Goal: Book appointment/travel/reservation

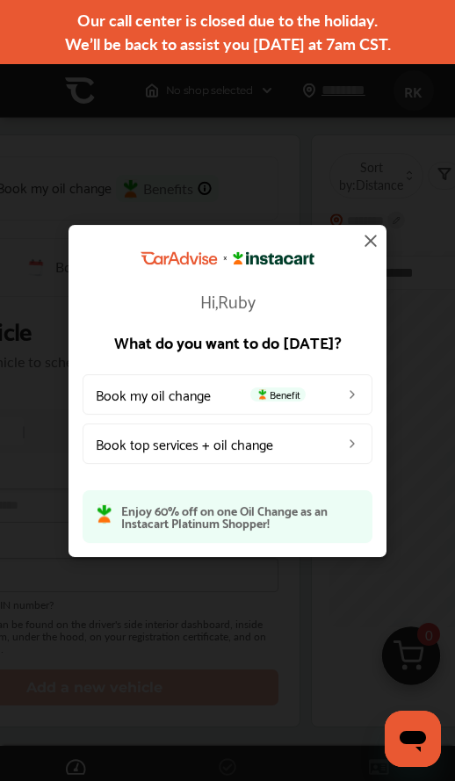
click at [134, 405] on link "Book my oil change Benefit" at bounding box center [228, 393] width 290 height 40
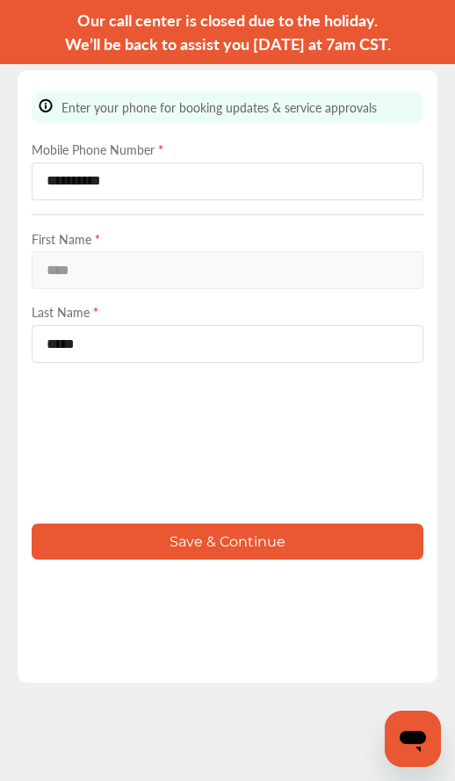
click at [325, 560] on button "Save & Continue" at bounding box center [228, 542] width 392 height 36
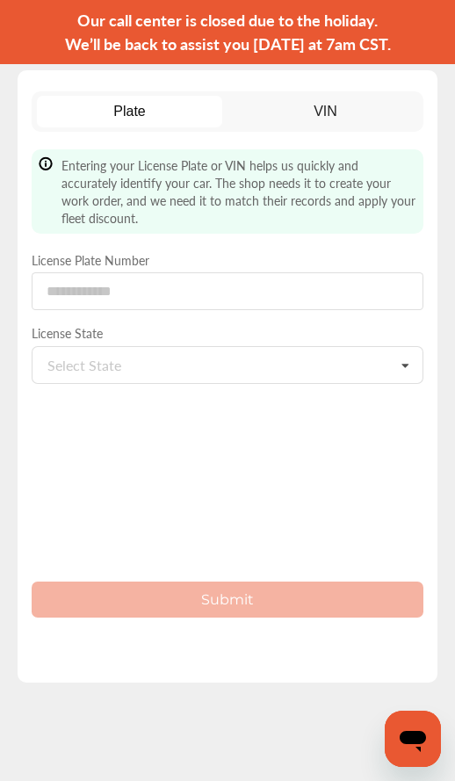
click at [285, 356] on div "Select State [US_STATE] [US_STATE] [US_STATE] [US_STATE] [US_STATE] [US_STATE] …" at bounding box center [228, 365] width 392 height 38
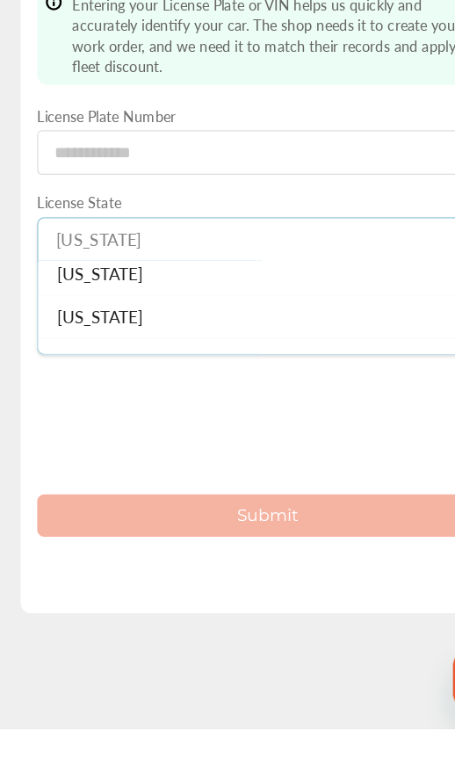
scroll to position [303, 0]
click at [89, 422] on span "[US_STATE]" at bounding box center [84, 432] width 73 height 20
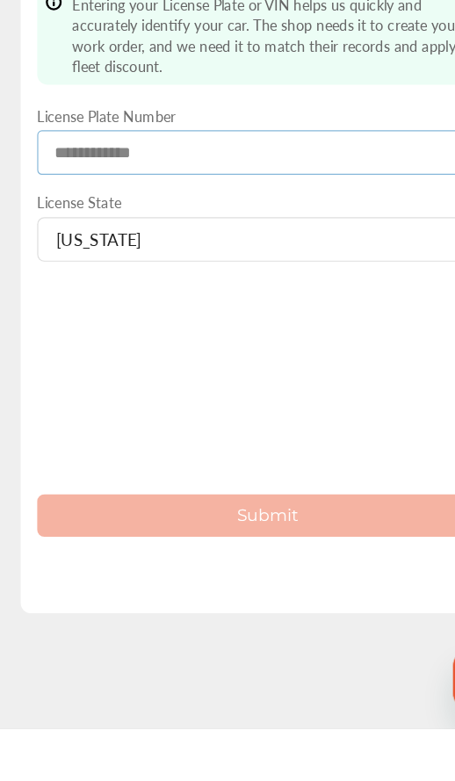
click at [185, 272] on input at bounding box center [228, 291] width 392 height 38
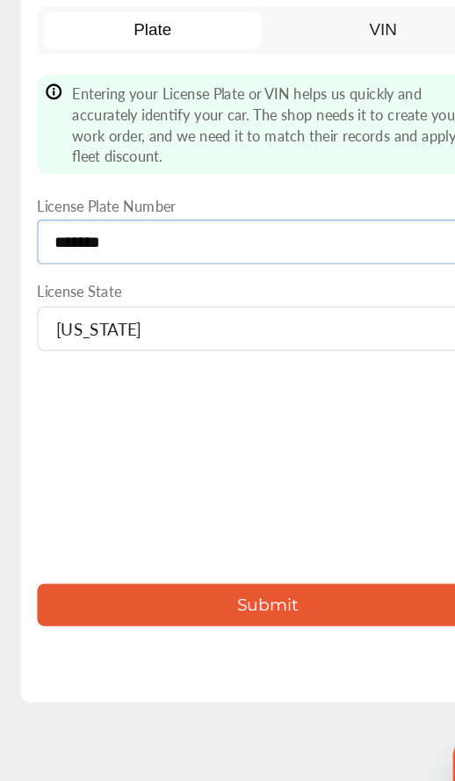
type input "*******"
click at [250, 582] on button "Submit" at bounding box center [228, 600] width 392 height 36
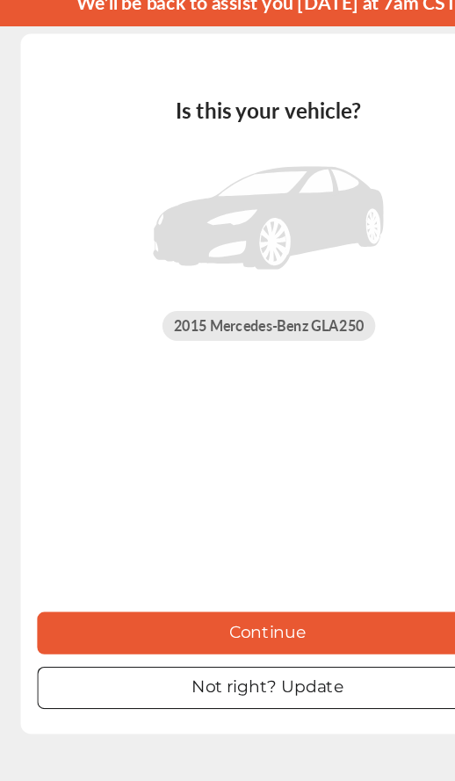
scroll to position [51, 0]
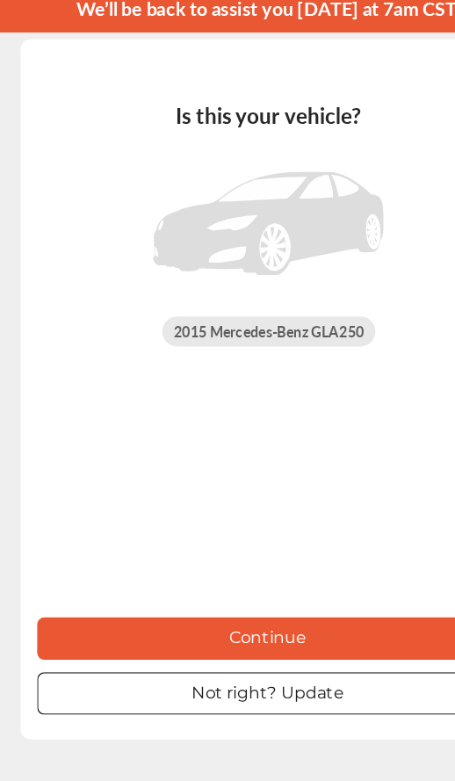
click at [279, 575] on button "Continue" at bounding box center [228, 579] width 392 height 36
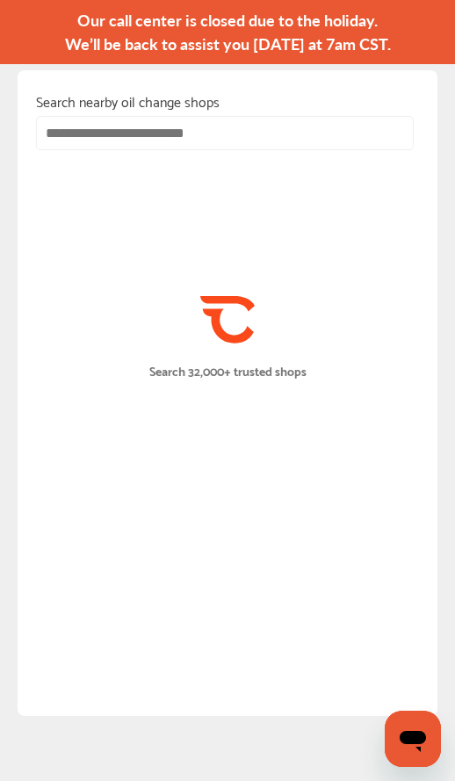
click at [69, 139] on input "text" at bounding box center [225, 133] width 378 height 34
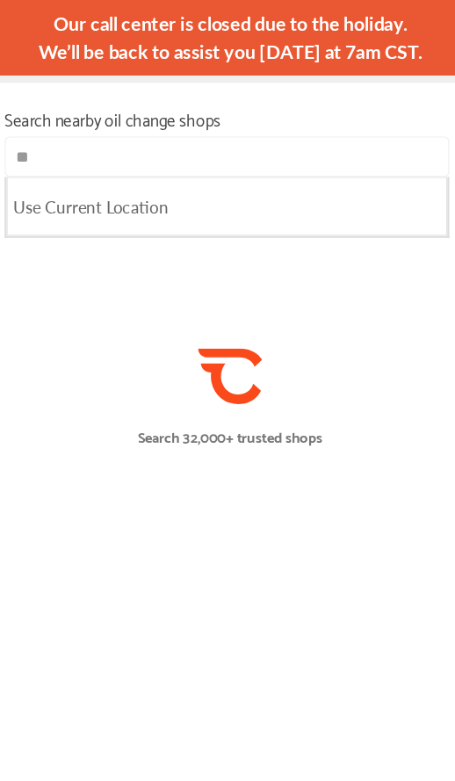
type input "***"
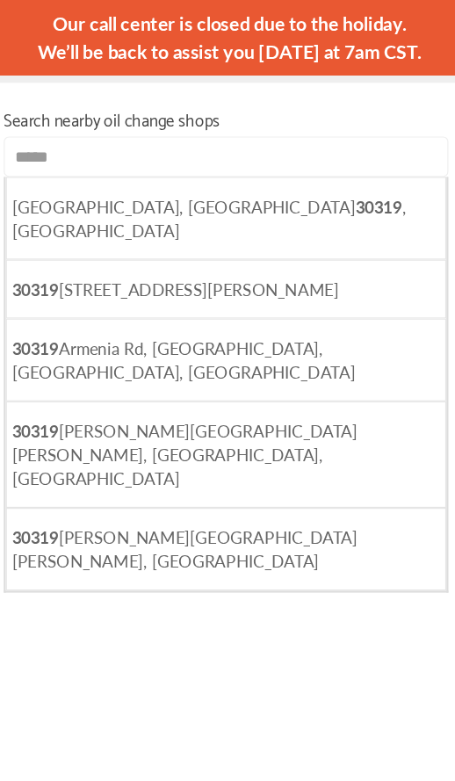
click at [61, 184] on span "[GEOGRAPHIC_DATA] , [GEOGRAPHIC_DATA]" at bounding box center [210, 185] width 335 height 40
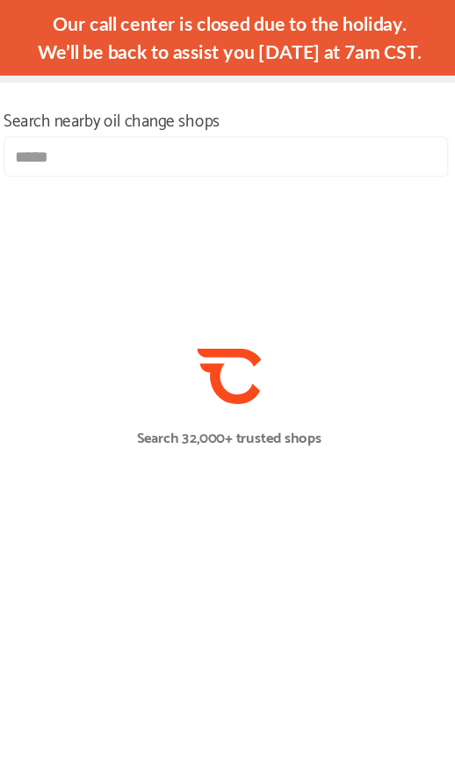
type input "**********"
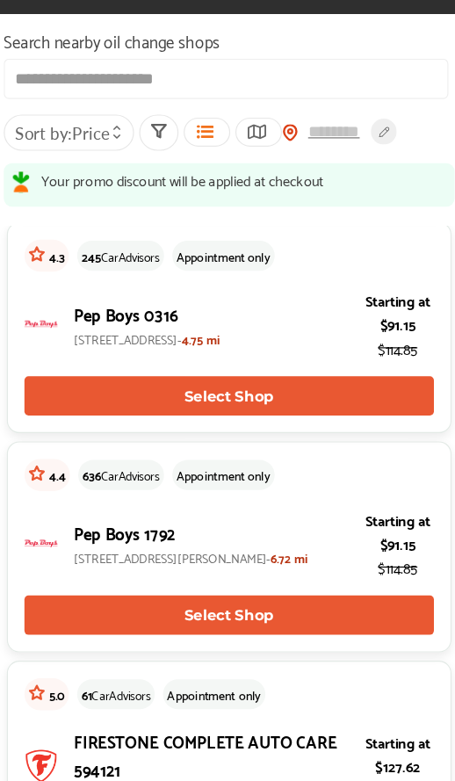
scroll to position [961, 0]
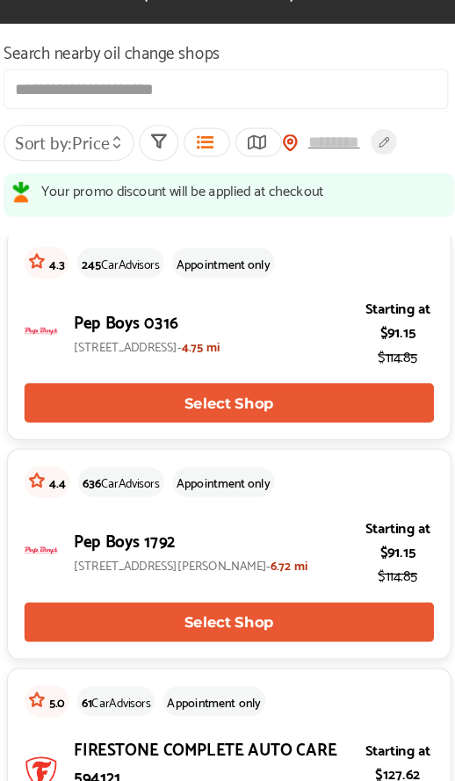
click at [343, 333] on p "$114.85" at bounding box center [371, 334] width 62 height 20
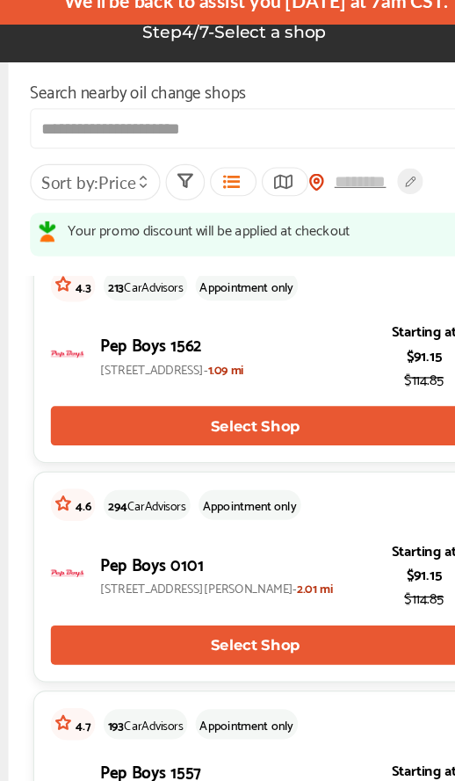
scroll to position [0, 0]
